Goal: Navigation & Orientation: Find specific page/section

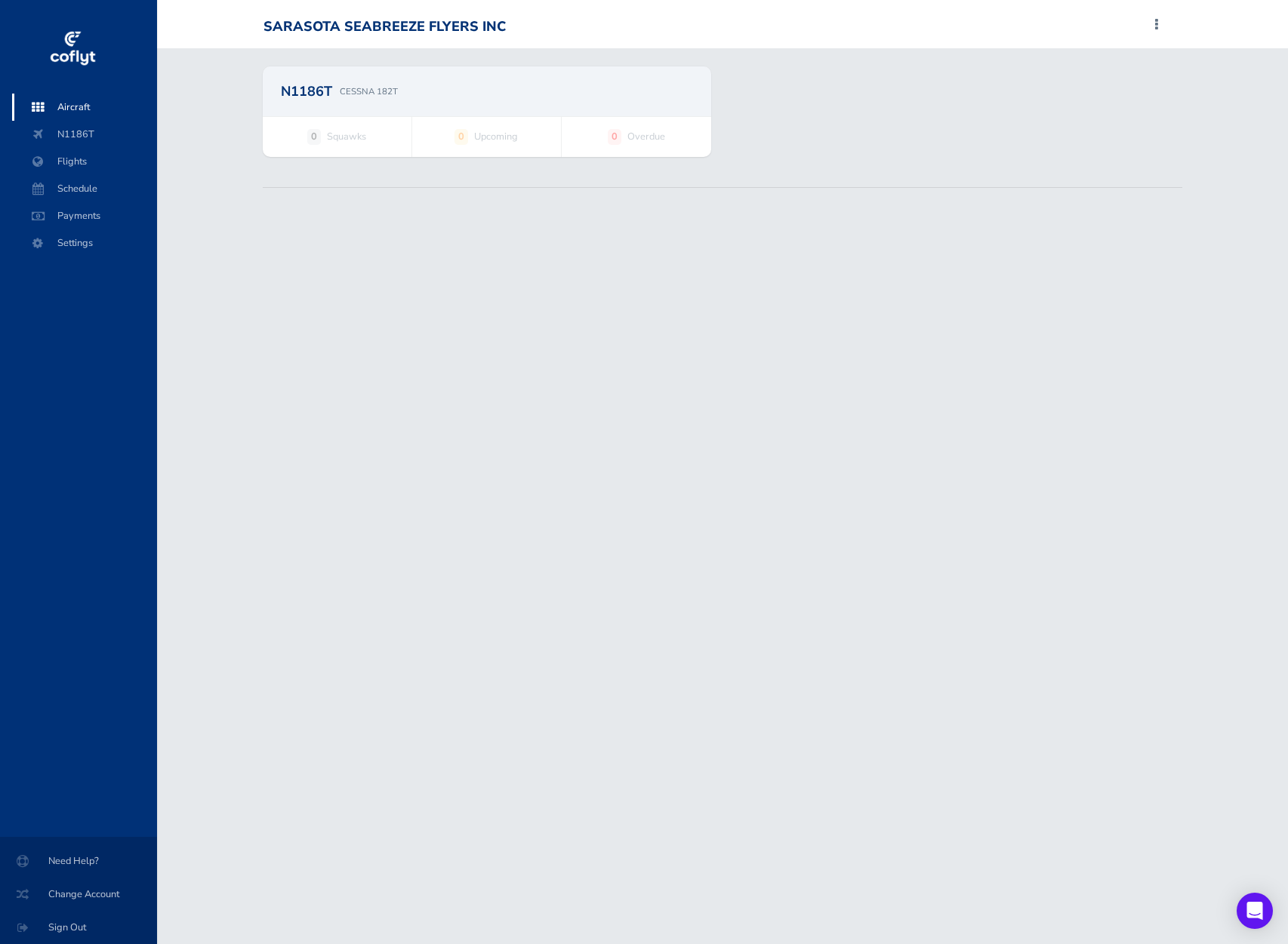
click at [94, 48] on img at bounding box center [72, 49] width 50 height 45
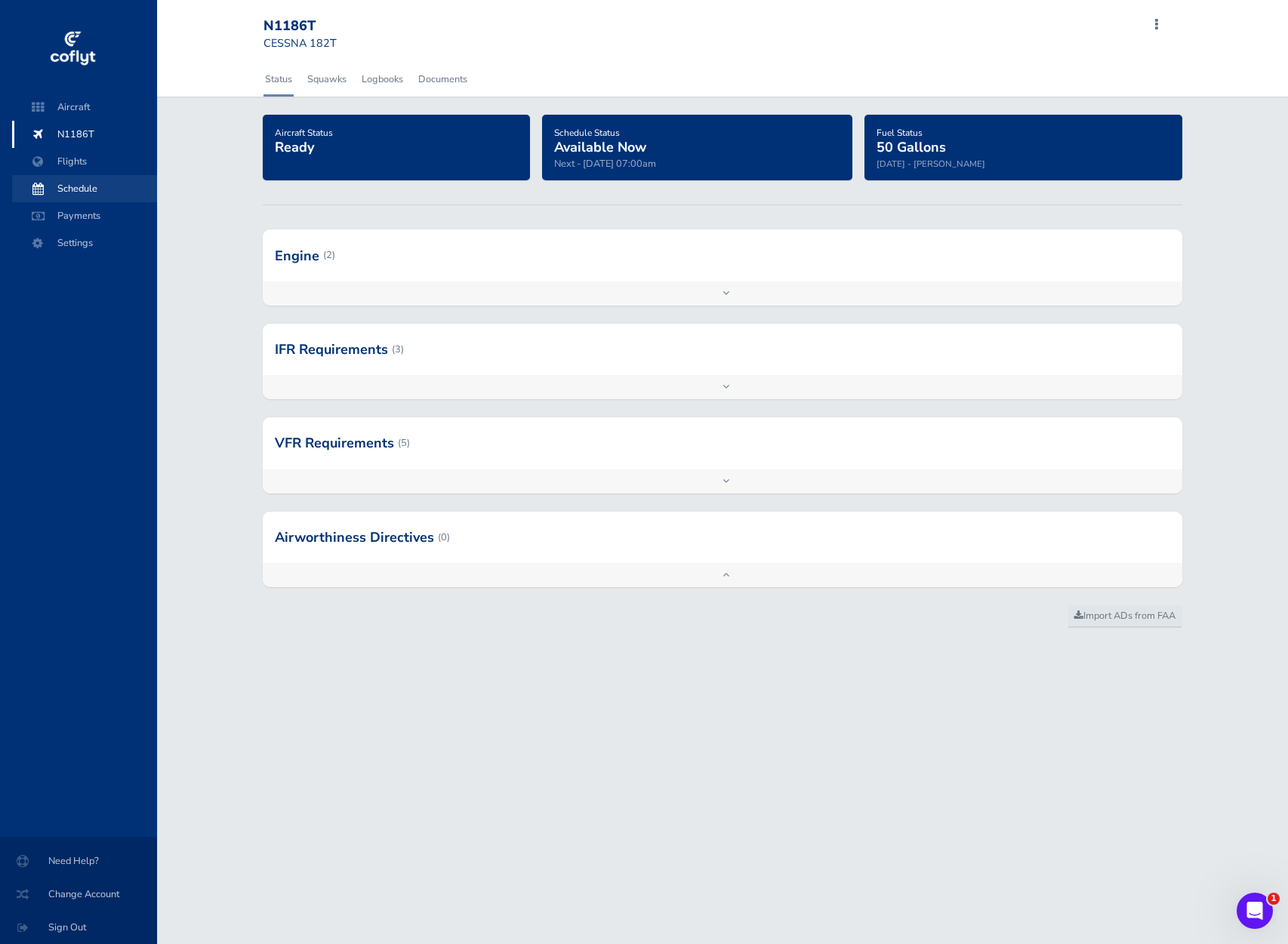
click at [76, 194] on span "Schedule" at bounding box center [84, 189] width 115 height 27
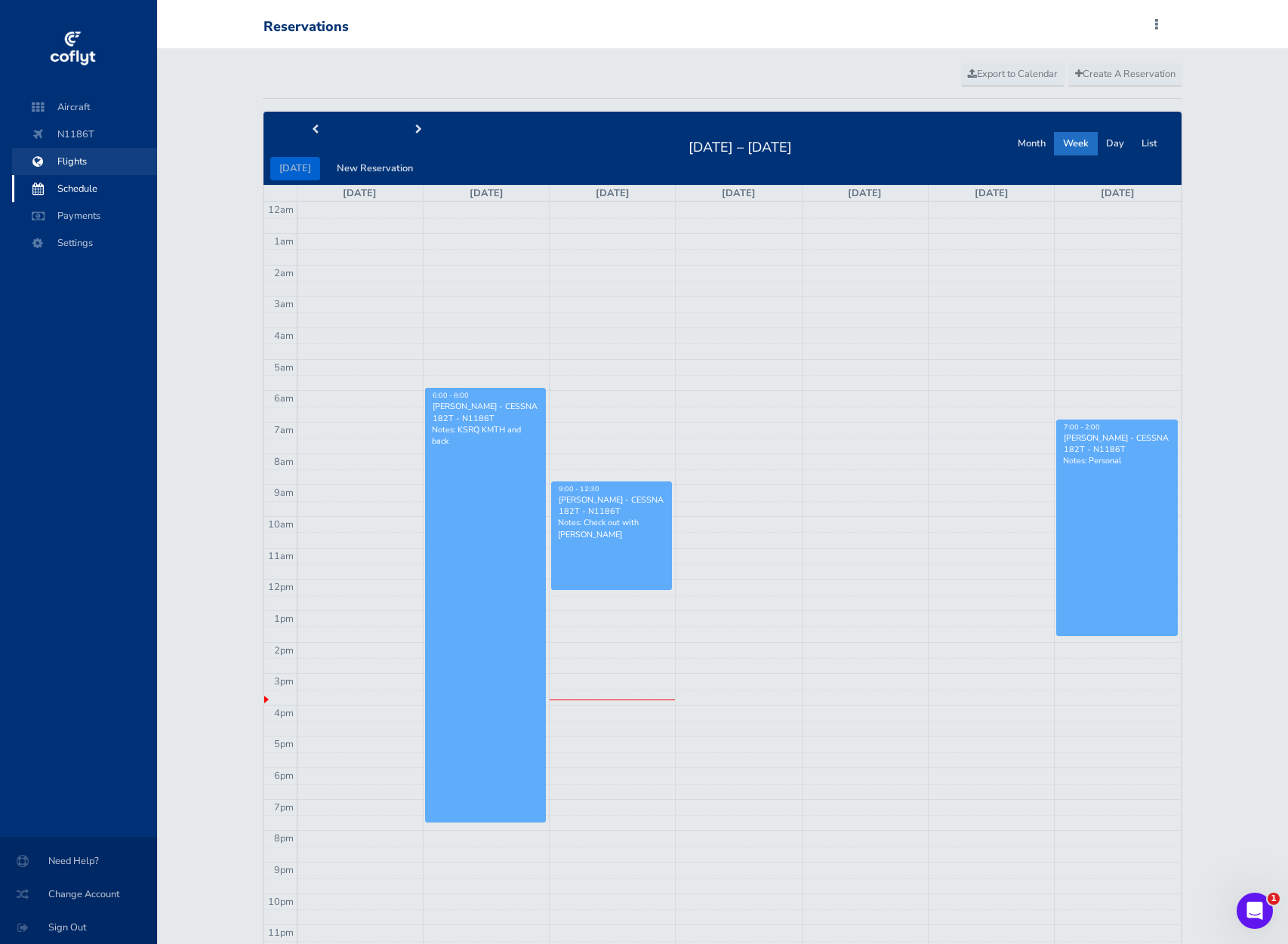
click at [78, 167] on span "Flights" at bounding box center [84, 161] width 115 height 27
